Goal: Information Seeking & Learning: Learn about a topic

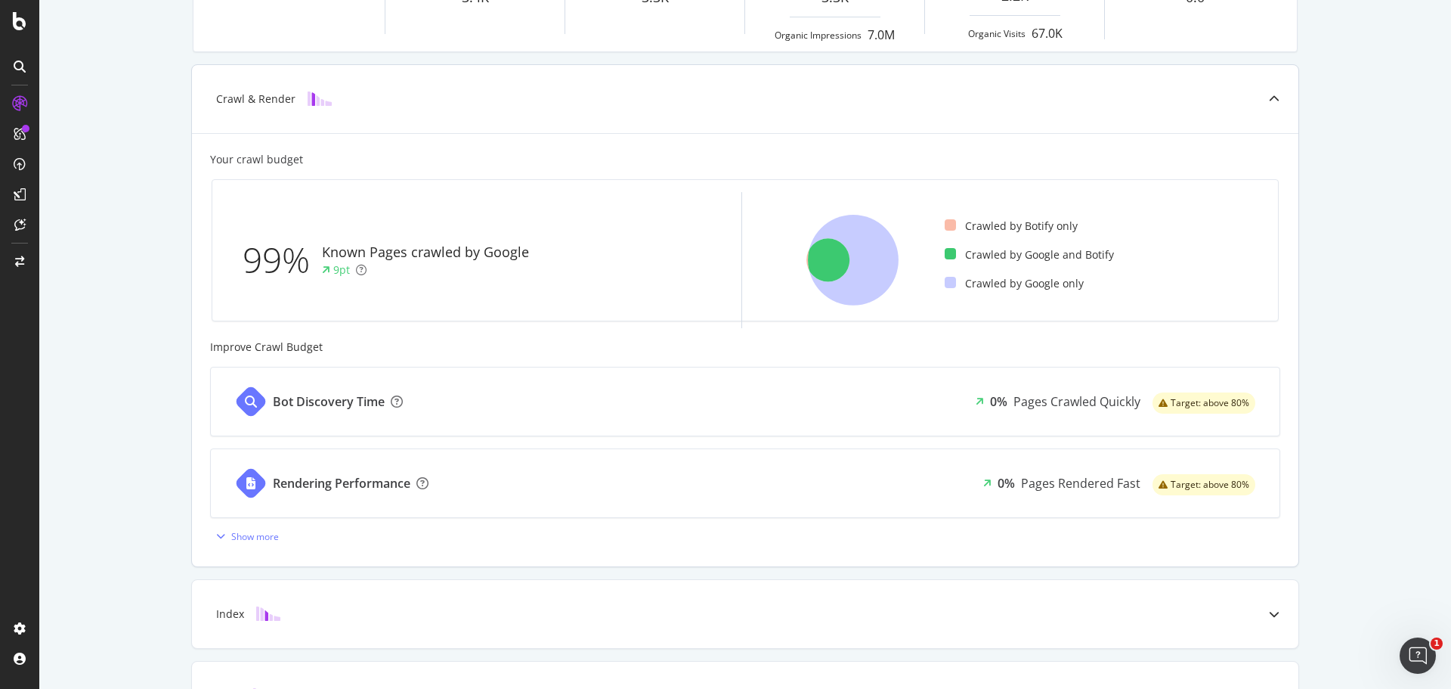
scroll to position [302, 0]
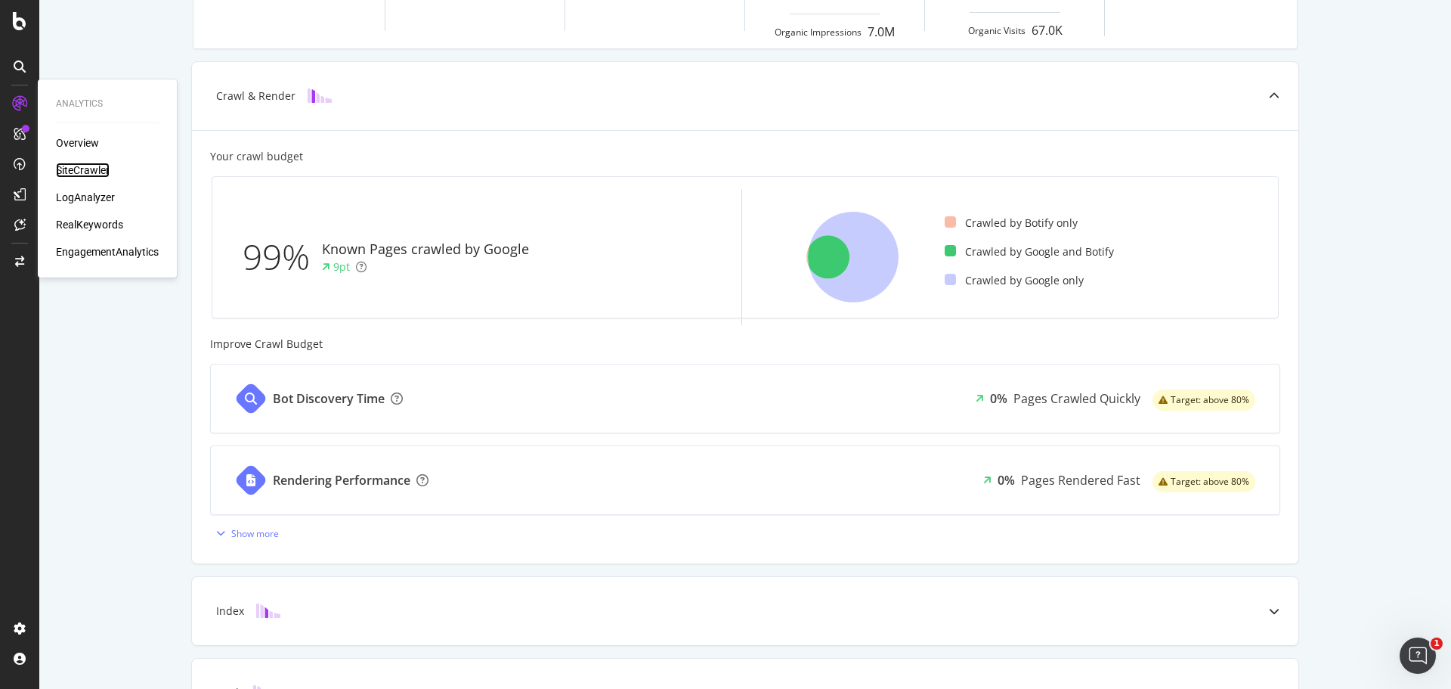
click at [70, 173] on div "SiteCrawler" at bounding box center [83, 170] width 54 height 15
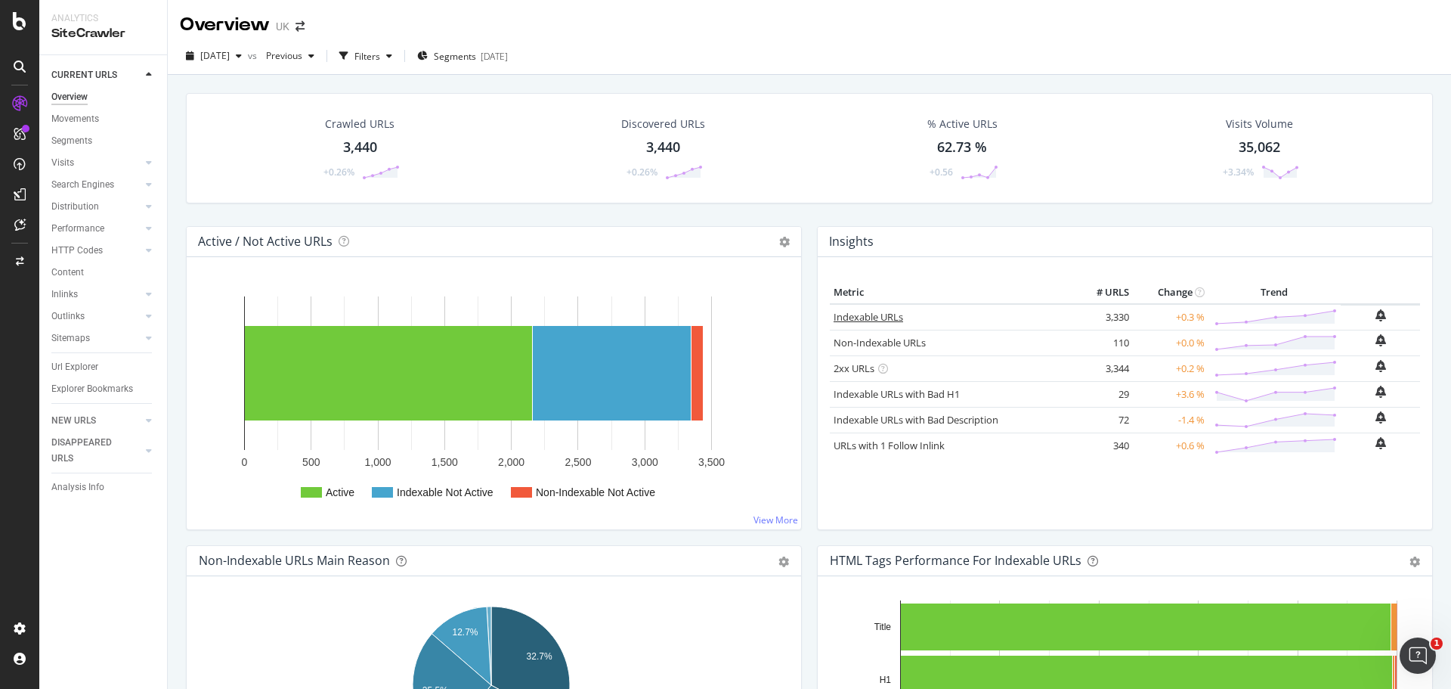
click at [869, 316] on link "Indexable URLs" at bounding box center [869, 317] width 70 height 14
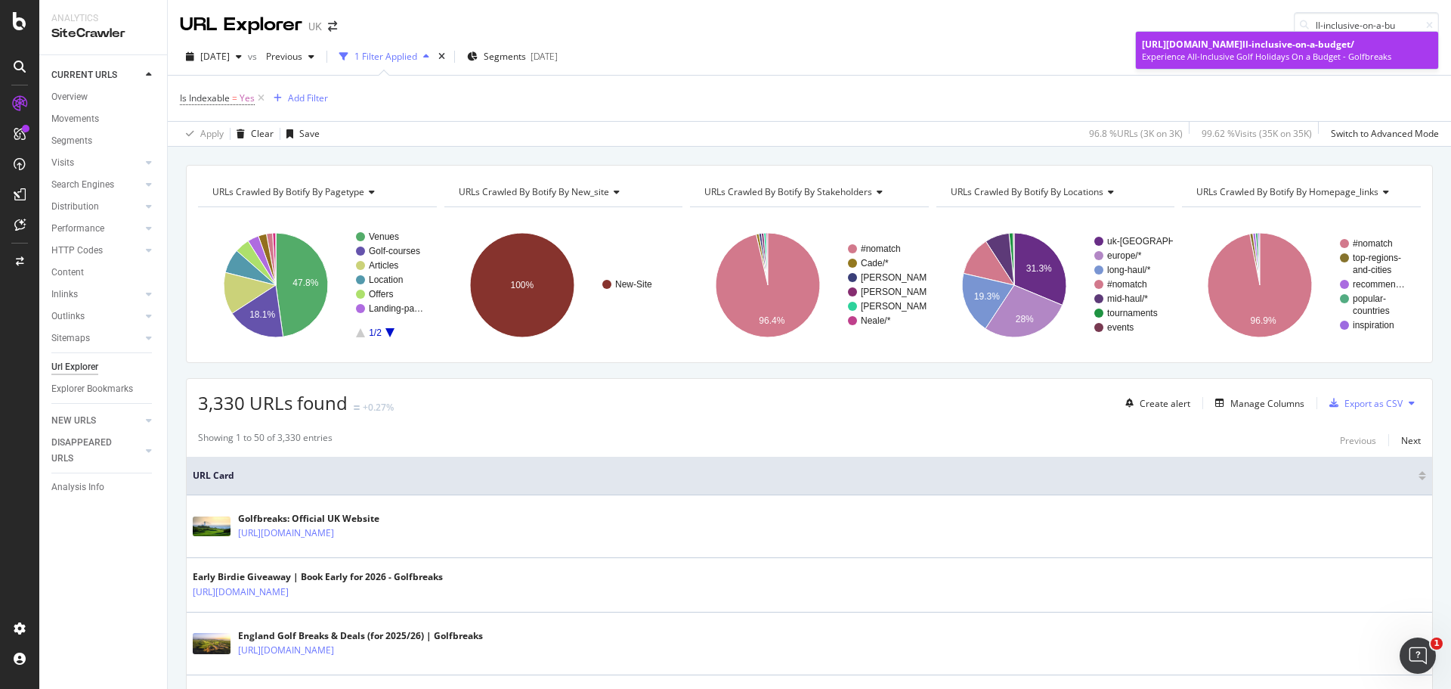
type input "ll-inclusive-on-a-bu"
click at [1298, 51] on div "[URL][DOMAIN_NAME] ll-inclusive-on-a-bu dget/" at bounding box center [1287, 44] width 290 height 13
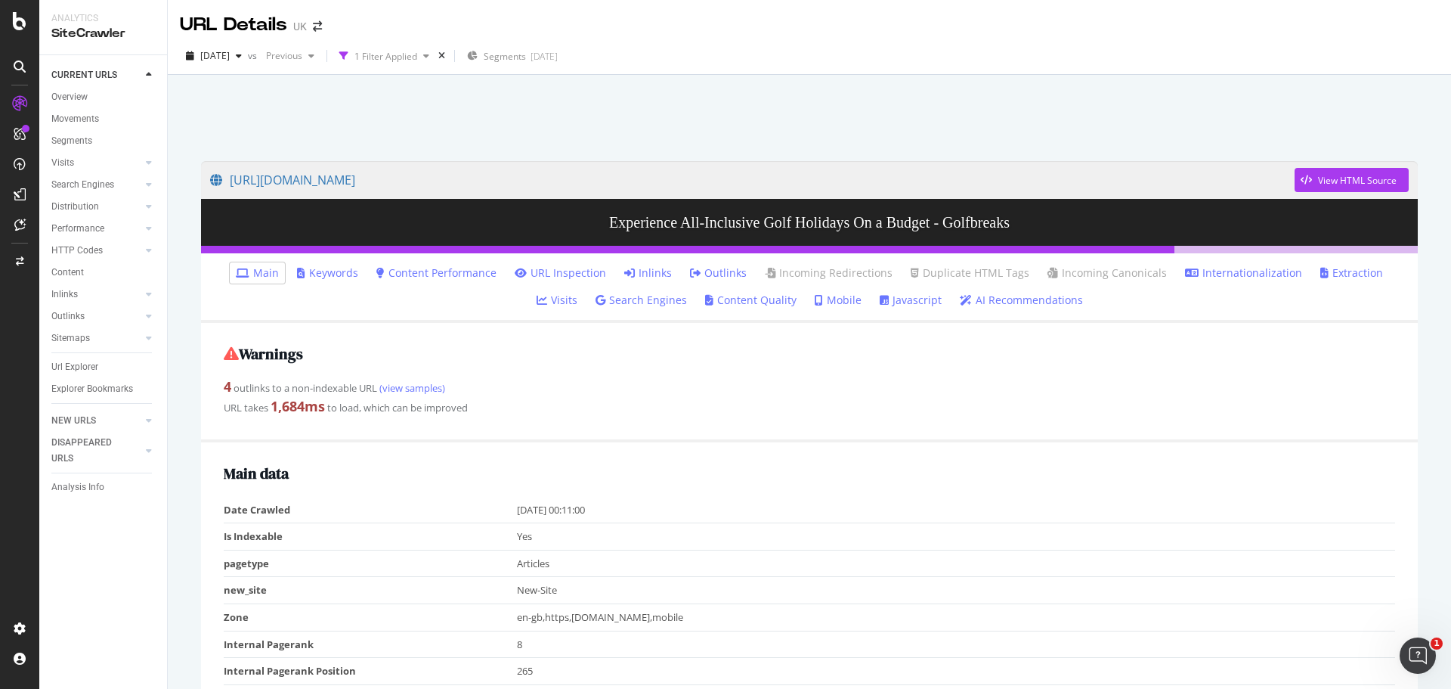
click at [624, 268] on link "Inlinks" at bounding box center [648, 272] width 48 height 15
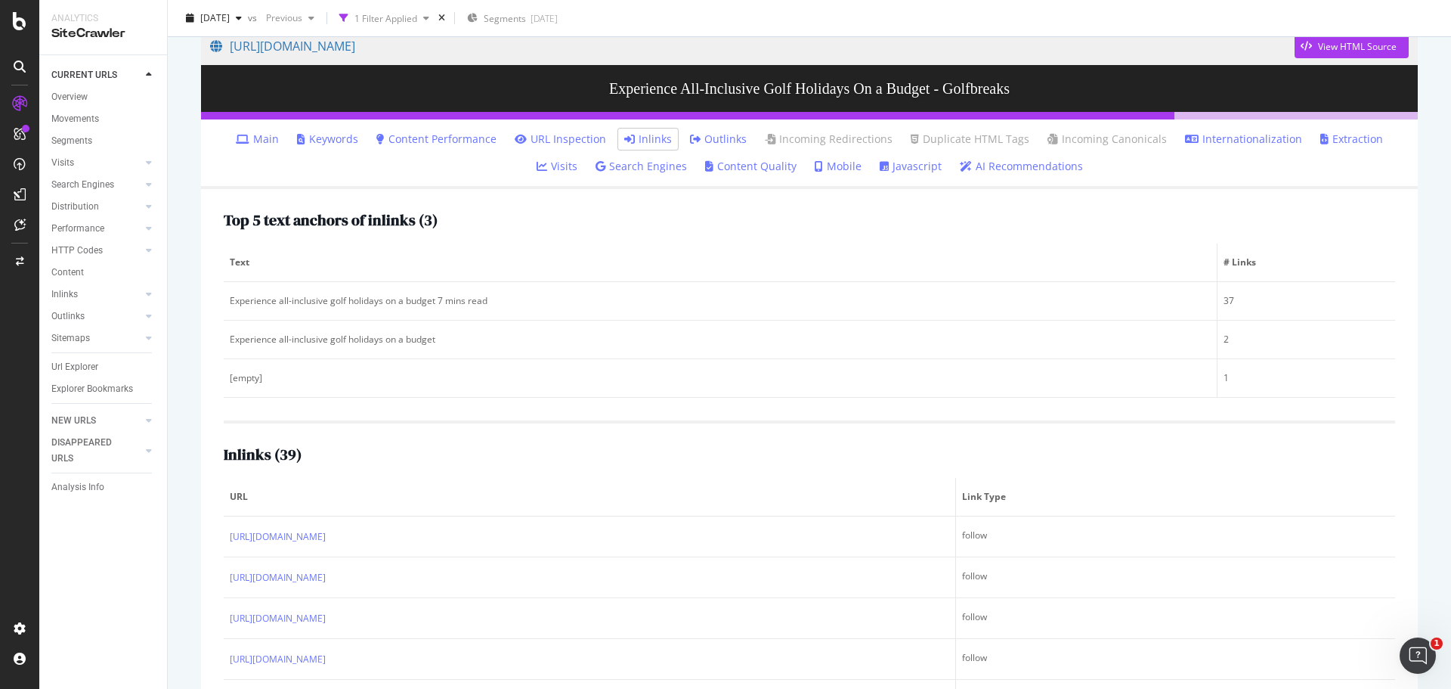
scroll to position [135, 0]
